Goal: Navigation & Orientation: Find specific page/section

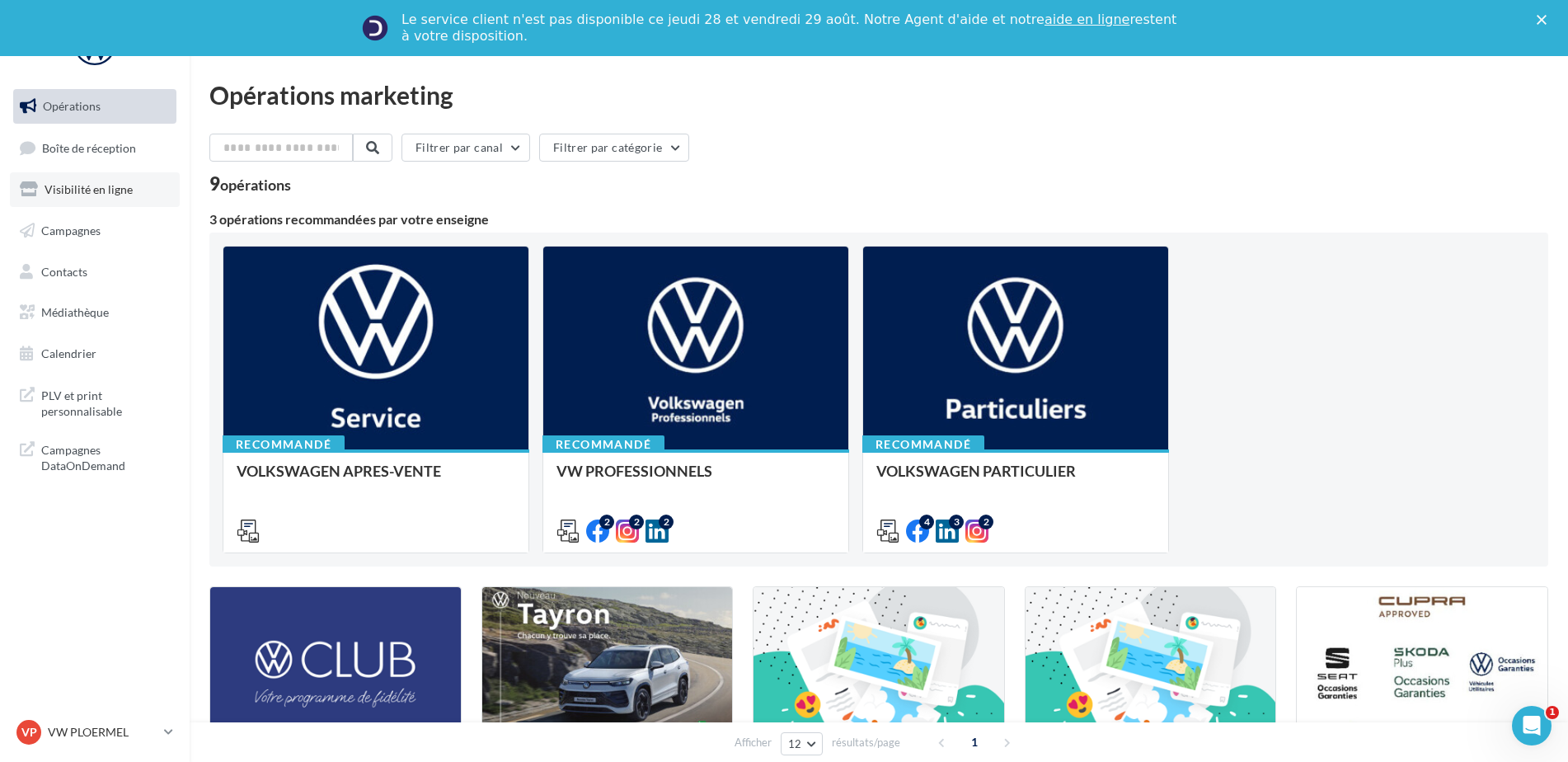
click at [76, 181] on link "Visibilité en ligne" at bounding box center [94, 189] width 170 height 35
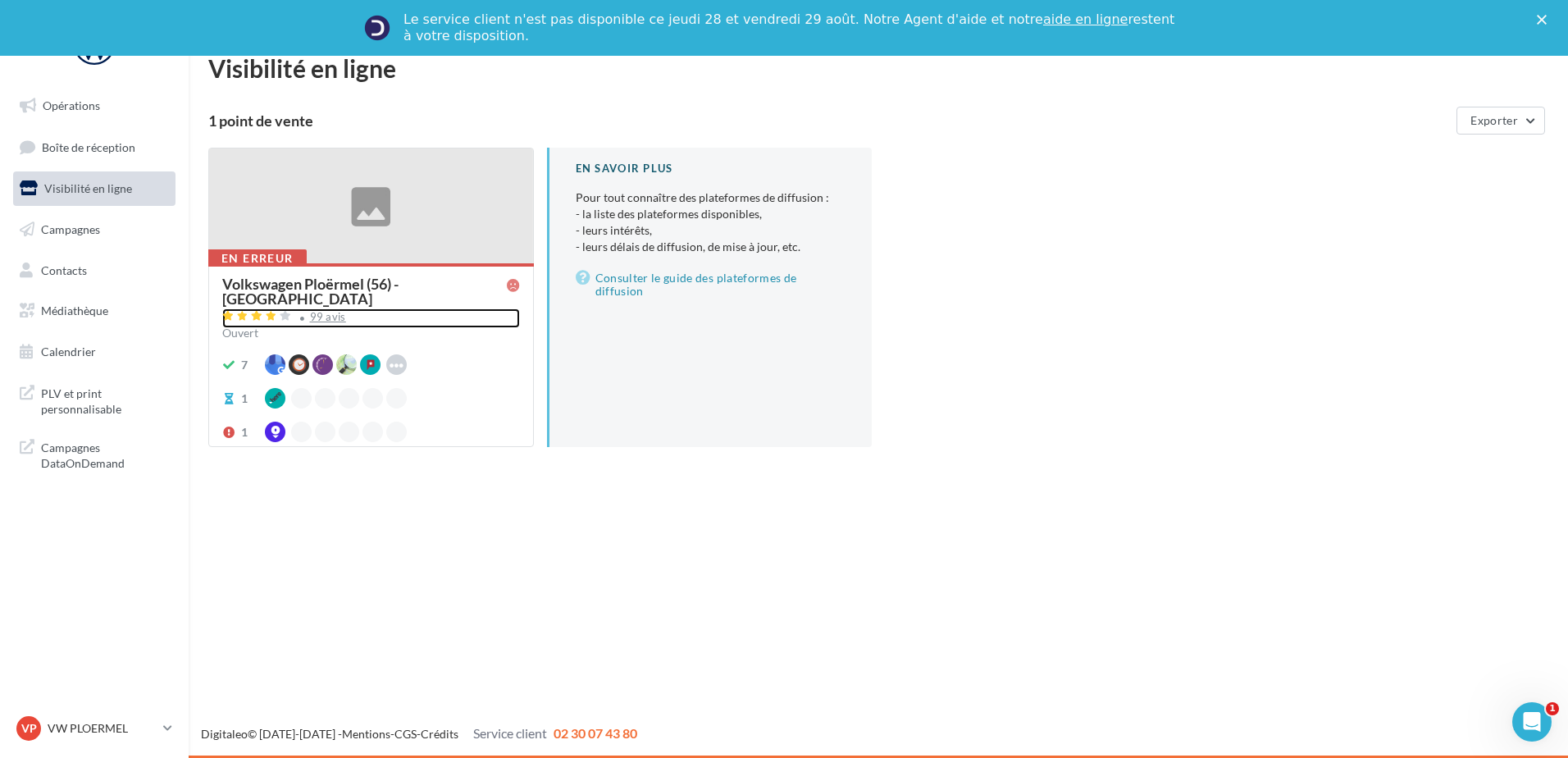
click at [329, 312] on div "99 avis" at bounding box center [328, 316] width 36 height 11
